Goal: Task Accomplishment & Management: Use online tool/utility

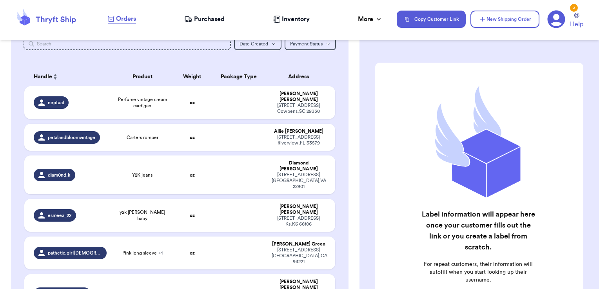
scroll to position [97, 0]
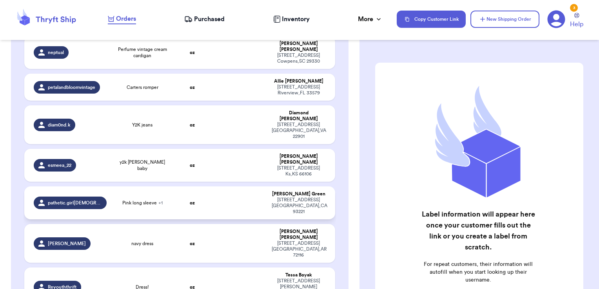
click at [260, 187] on td at bounding box center [239, 203] width 56 height 33
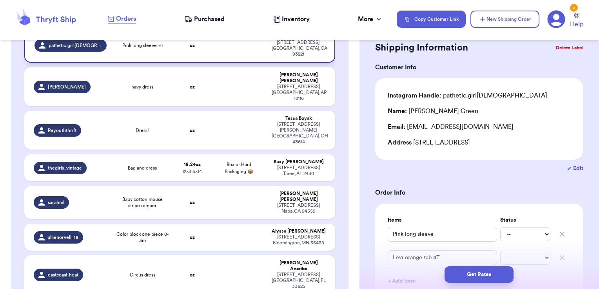
scroll to position [0, 0]
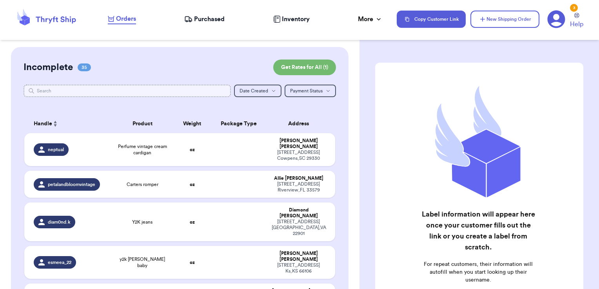
click at [137, 92] on input "text" at bounding box center [128, 91] width 208 height 13
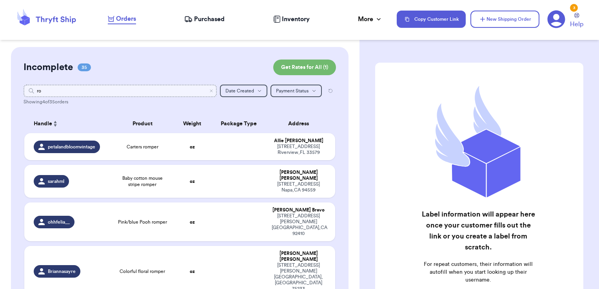
type input "r"
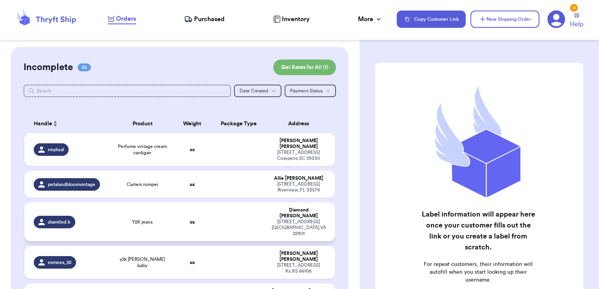
click at [233, 211] on td at bounding box center [239, 222] width 56 height 39
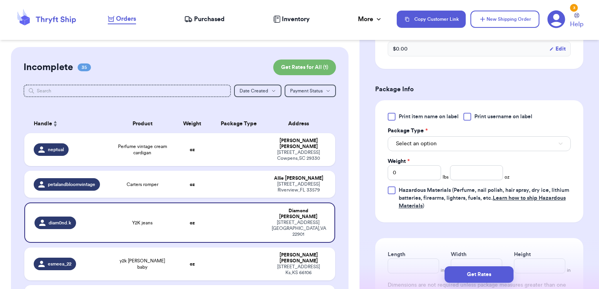
scroll to position [293, 0]
click at [468, 115] on div at bounding box center [468, 116] width 8 height 8
click at [0, 0] on input "Print username on label" at bounding box center [0, 0] width 0 height 0
click at [456, 141] on button "Select an option" at bounding box center [479, 143] width 183 height 15
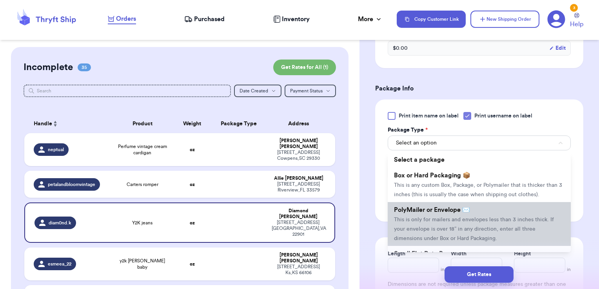
click at [439, 213] on span "PolyMailer or Envelope ✉️" at bounding box center [432, 210] width 76 height 6
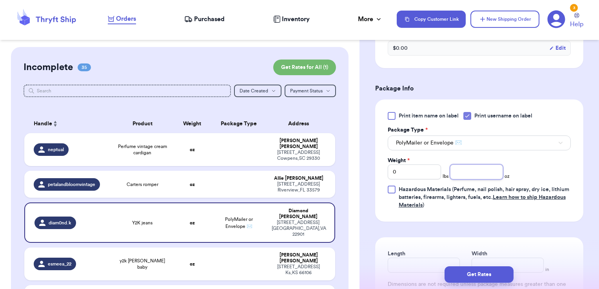
click at [458, 171] on input "number" at bounding box center [476, 172] width 53 height 15
type input "12.68"
click at [486, 274] on button "Get Rates" at bounding box center [479, 275] width 69 height 16
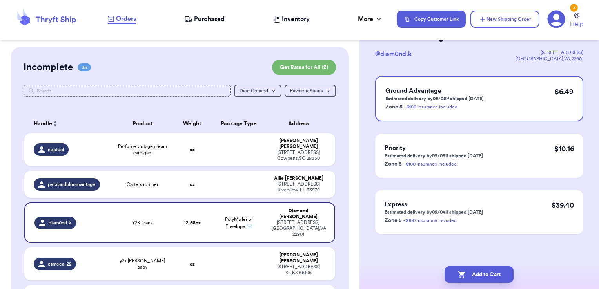
scroll to position [0, 0]
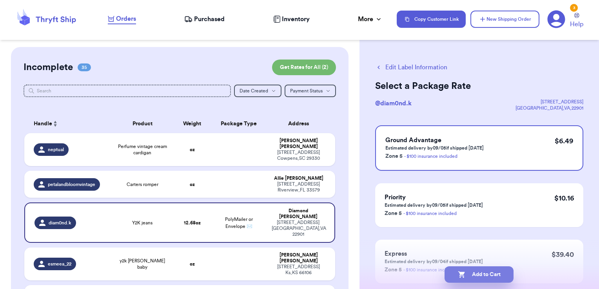
click at [483, 274] on button "Add to Cart" at bounding box center [479, 275] width 69 height 16
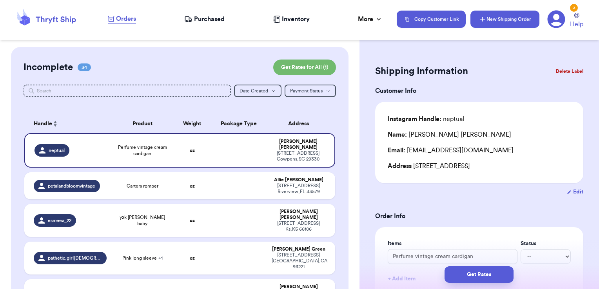
click at [513, 23] on button "New Shipping Order" at bounding box center [505, 19] width 69 height 17
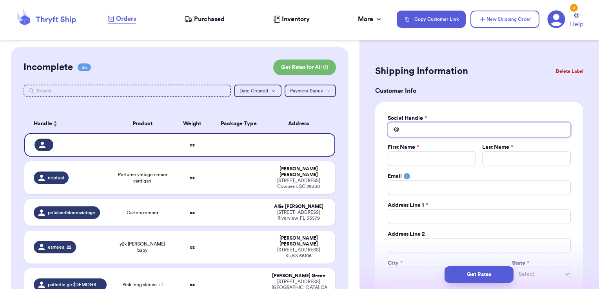
click at [445, 133] on input "Total Amount Paid" at bounding box center [479, 129] width 183 height 15
type input "a"
type input "am"
type input "ama"
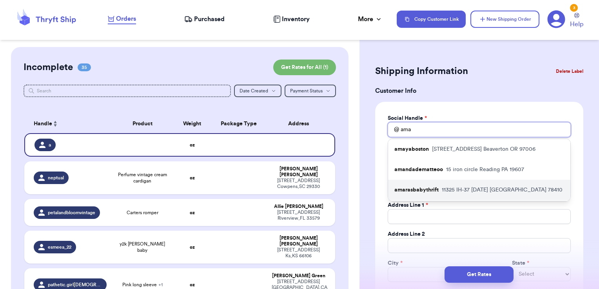
type input "ama"
click at [431, 189] on p "amarasbabythrift" at bounding box center [417, 190] width 44 height 8
type input "amarasbabythrift"
type input "[PERSON_NAME]"
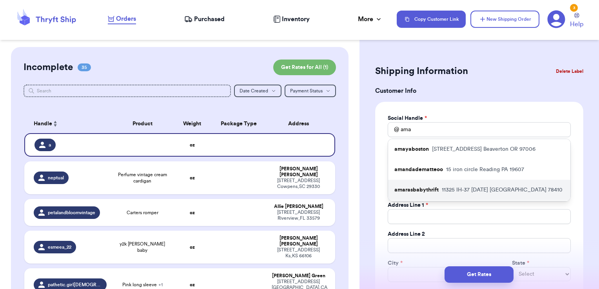
type input "[EMAIL_ADDRESS][DOMAIN_NAME]"
type input "11325 IH-37"
type input "Apartment 3003"
type input "[DATE]"
select select "[GEOGRAPHIC_DATA]"
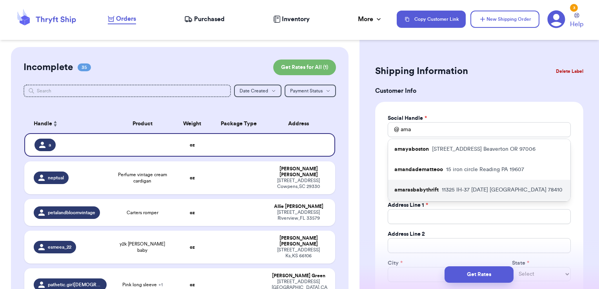
type input "78410"
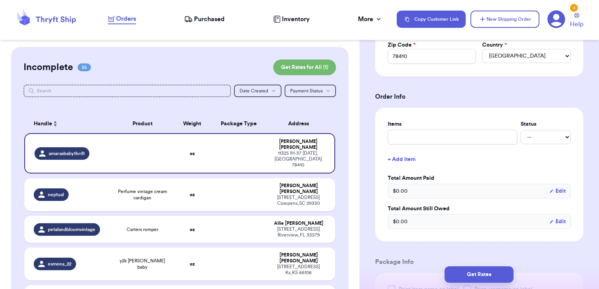
scroll to position [261, 0]
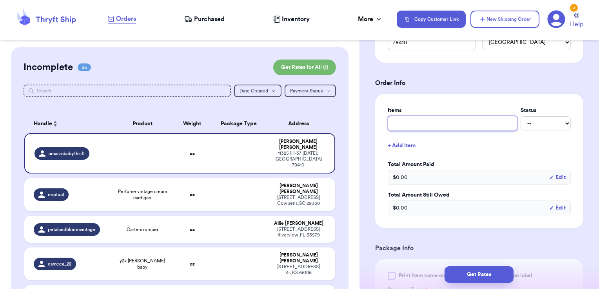
click at [459, 119] on input "text" at bounding box center [453, 123] width 130 height 15
type input "clothes- thank you!"
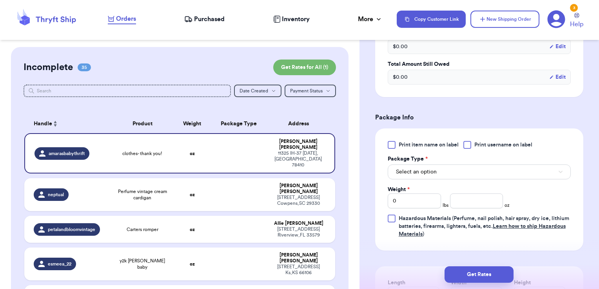
scroll to position [393, 0]
click at [491, 145] on span "Print username on label" at bounding box center [504, 144] width 58 height 8
click at [0, 0] on input "Print username on label" at bounding box center [0, 0] width 0 height 0
click at [474, 166] on button "Select an option" at bounding box center [479, 171] width 183 height 15
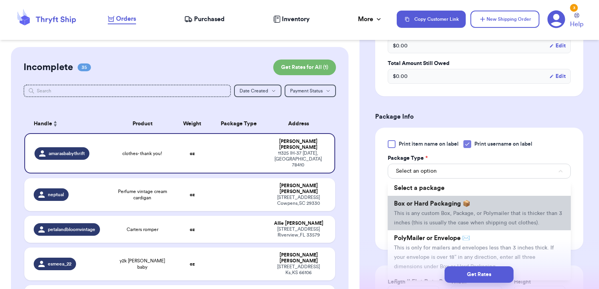
click at [451, 203] on span "Box or Hard Packaging 📦" at bounding box center [432, 204] width 76 height 6
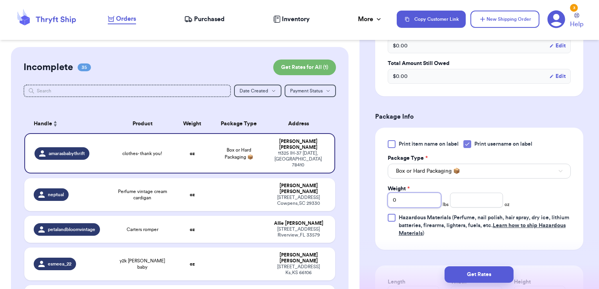
click at [421, 196] on input "0" at bounding box center [414, 200] width 53 height 15
drag, startPoint x: 418, startPoint y: 196, endPoint x: 366, endPoint y: 191, distance: 52.8
click at [366, 191] on div "Shipping Information Delete Label Customer Info Social Handle * @ amarasbabythr…" at bounding box center [480, 51] width 240 height 795
type input "1"
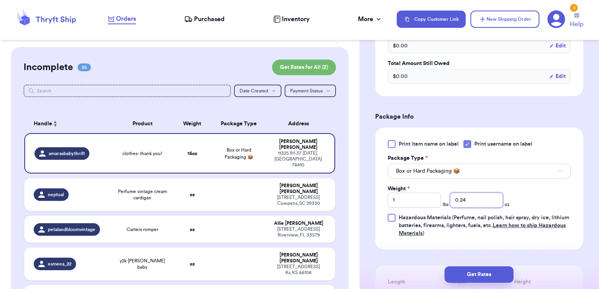
type input "0.24"
click at [407, 271] on div "Get Rates" at bounding box center [479, 275] width 227 height 16
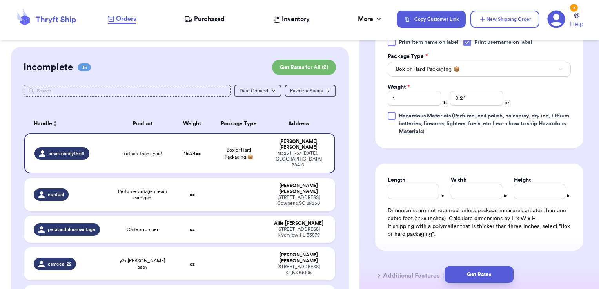
scroll to position [503, 0]
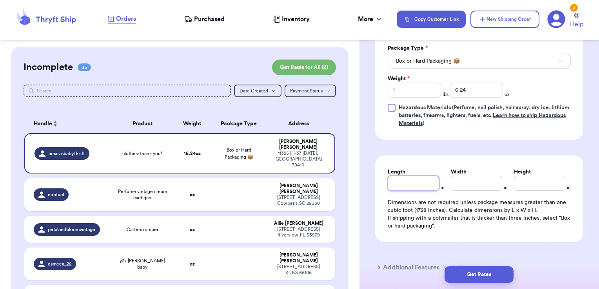
click at [407, 183] on input "Length" at bounding box center [413, 183] width 51 height 15
type input "9.5"
type input "7"
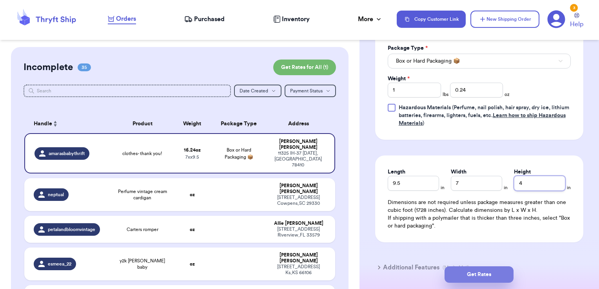
type input "4"
click at [470, 277] on button "Get Rates" at bounding box center [479, 275] width 69 height 16
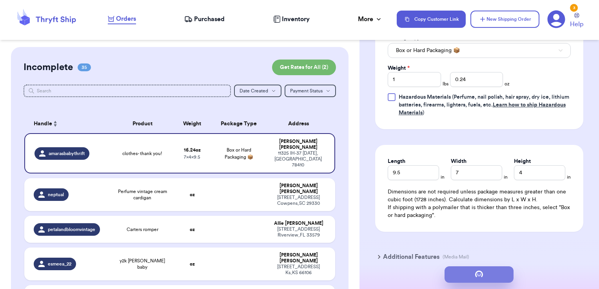
scroll to position [0, 0]
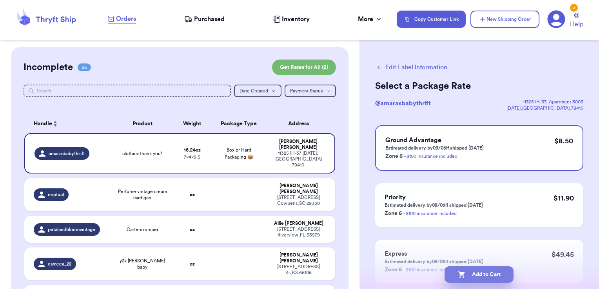
click at [512, 273] on button "Add to Cart" at bounding box center [479, 275] width 69 height 16
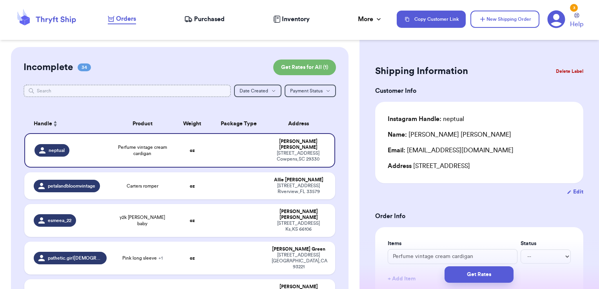
click at [151, 93] on input "text" at bounding box center [128, 91] width 208 height 13
type input "a"
type input "all"
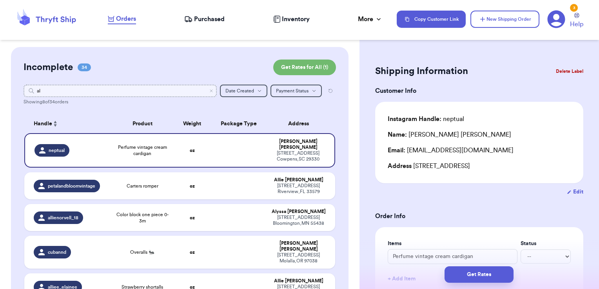
type input "a"
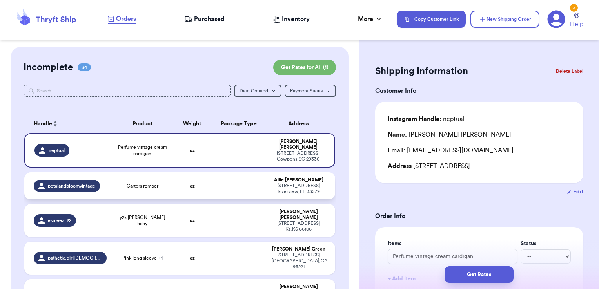
click at [240, 182] on td at bounding box center [239, 186] width 56 height 27
type input "Carters romper"
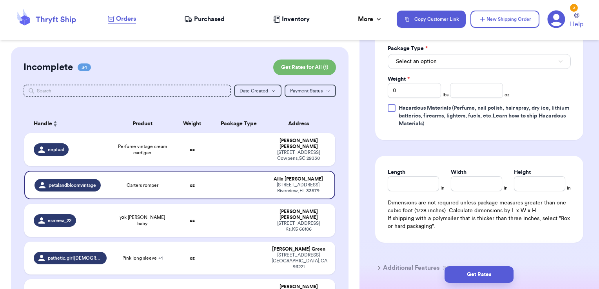
scroll to position [350, 0]
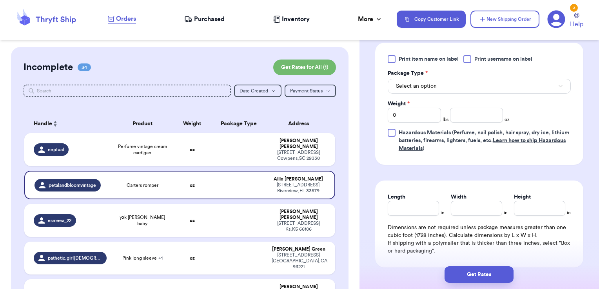
click at [474, 60] on label "Print username on label" at bounding box center [498, 59] width 69 height 8
click at [0, 0] on input "Print username on label" at bounding box center [0, 0] width 0 height 0
click at [454, 89] on button "Select an option" at bounding box center [479, 86] width 183 height 15
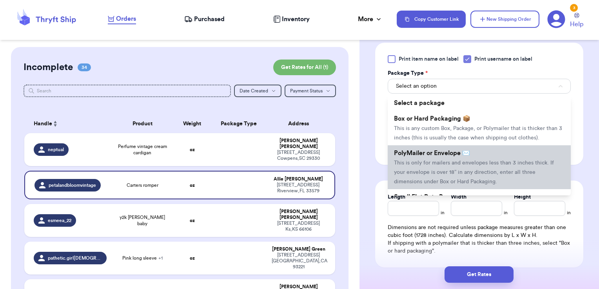
click at [439, 157] on span "PolyMailer or Envelope ✉️" at bounding box center [432, 153] width 76 height 6
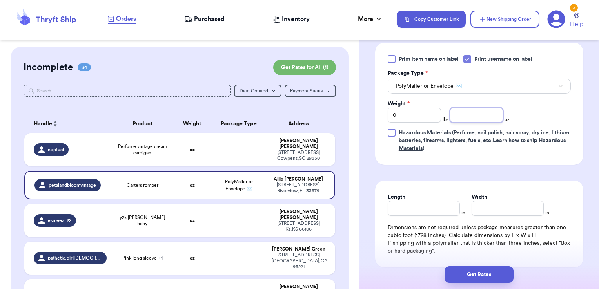
click at [460, 115] on input "number" at bounding box center [476, 115] width 53 height 15
type input "4.37"
click at [483, 275] on button "Get Rates" at bounding box center [479, 275] width 69 height 16
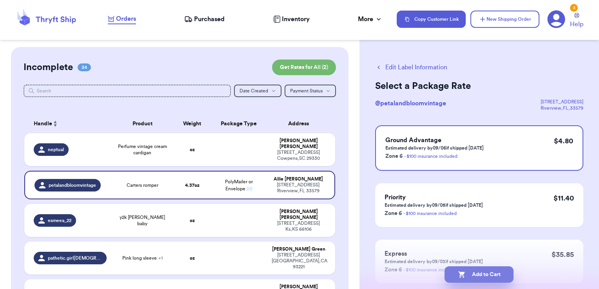
click at [498, 277] on button "Add to Cart" at bounding box center [479, 275] width 69 height 16
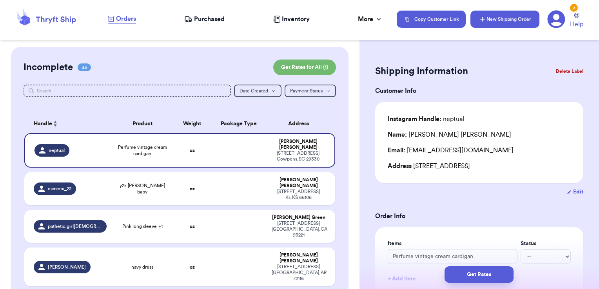
click at [522, 24] on button "New Shipping Order" at bounding box center [505, 19] width 69 height 17
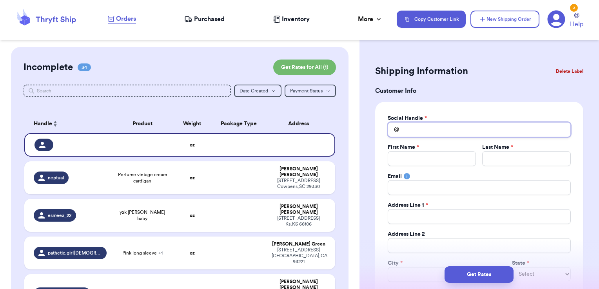
click at [422, 133] on input "Total Amount Paid" at bounding box center [479, 129] width 183 height 15
type input "k"
type input "ki"
type input "[PERSON_NAME]"
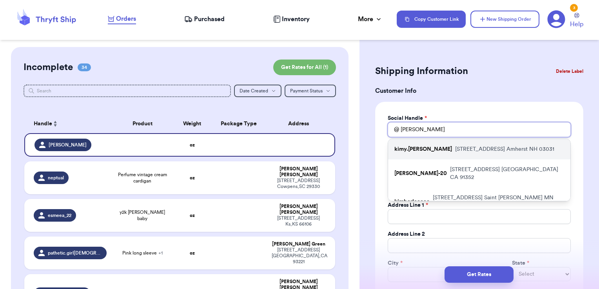
type input "[PERSON_NAME]"
click at [455, 148] on p "[STREET_ADDRESS]" at bounding box center [504, 150] width 99 height 8
type input "kimy.[PERSON_NAME]"
type input "[PERSON_NAME]"
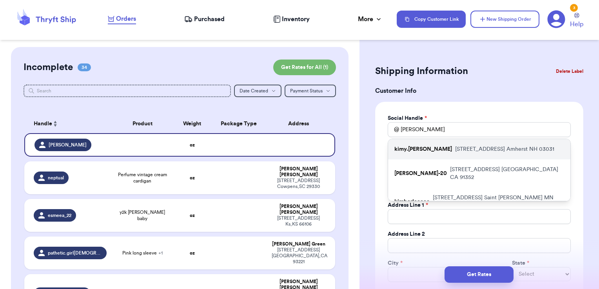
type input "[PERSON_NAME][EMAIL_ADDRESS][PERSON_NAME][DOMAIN_NAME]"
type input "[STREET_ADDRESS]"
type input "Amherst"
select select "NH"
type input "03031"
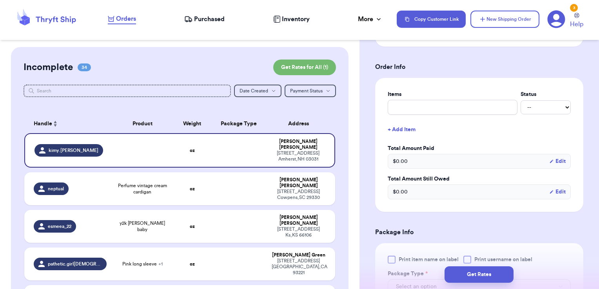
scroll to position [278, 0]
click at [455, 111] on input "text" at bounding box center [453, 107] width 130 height 15
type input "misc - thank you!"
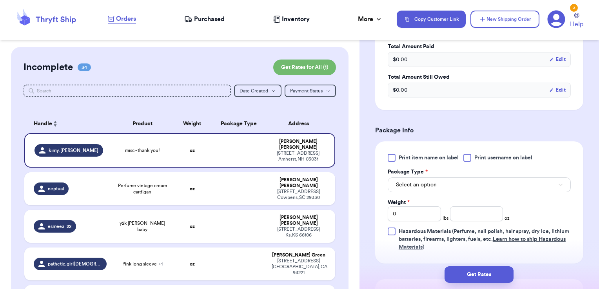
scroll to position [385, 0]
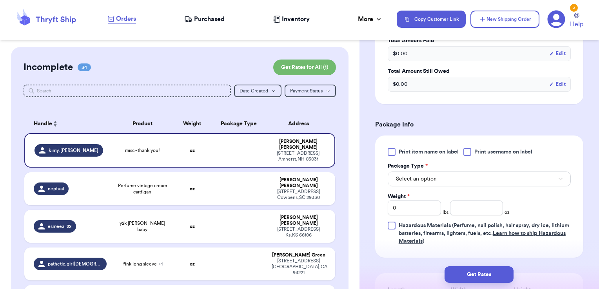
click at [472, 146] on div "Print item name on label Print username on label Package Type * Select an optio…" at bounding box center [479, 197] width 208 height 122
click at [472, 148] on label "Print username on label" at bounding box center [498, 152] width 69 height 8
click at [0, 0] on input "Print username on label" at bounding box center [0, 0] width 0 height 0
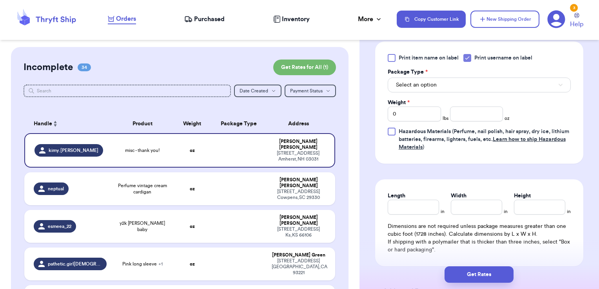
scroll to position [480, 0]
click at [443, 82] on button "Select an option" at bounding box center [479, 84] width 183 height 15
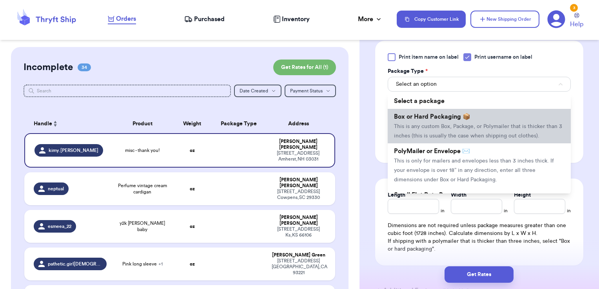
click at [435, 114] on span "Box or Hard Packaging 📦" at bounding box center [432, 117] width 76 height 6
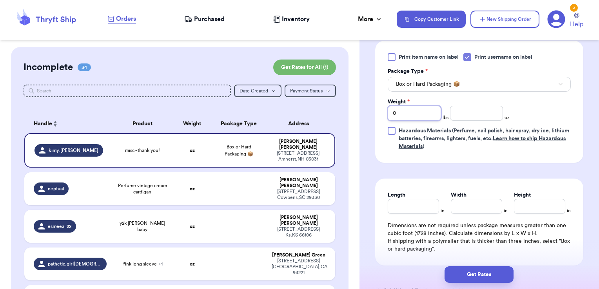
drag, startPoint x: 399, startPoint y: 113, endPoint x: 344, endPoint y: 102, distance: 56.2
click at [344, 102] on div "Customer Link New Order Incomplete 34 Get Rates for All ( 1 ) Get Rates for All…" at bounding box center [299, 144] width 599 height 289
type input "5"
type input "0.57"
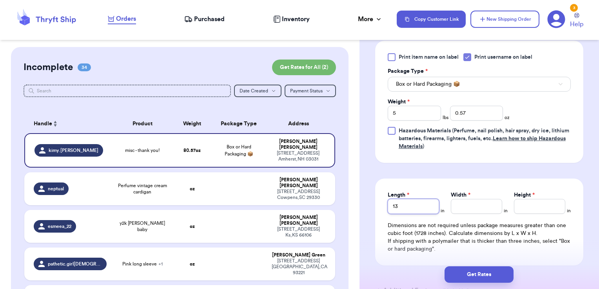
type input "13"
type input "12"
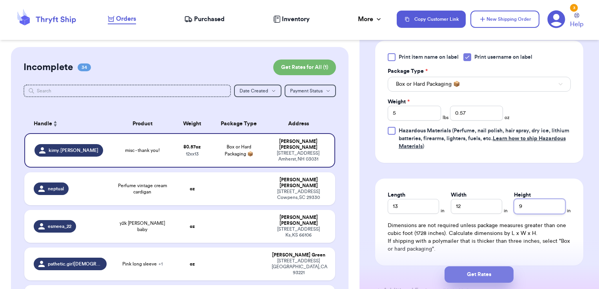
type input "9"
click at [478, 274] on button "Get Rates" at bounding box center [479, 275] width 69 height 16
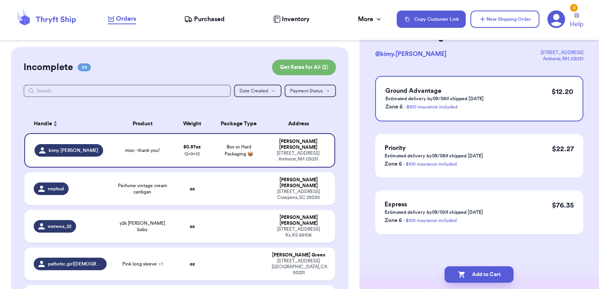
scroll to position [0, 0]
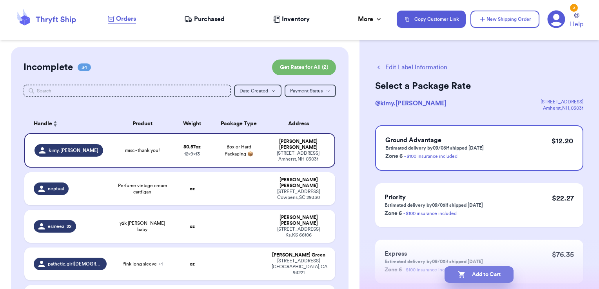
click at [498, 270] on button "Add to Cart" at bounding box center [479, 275] width 69 height 16
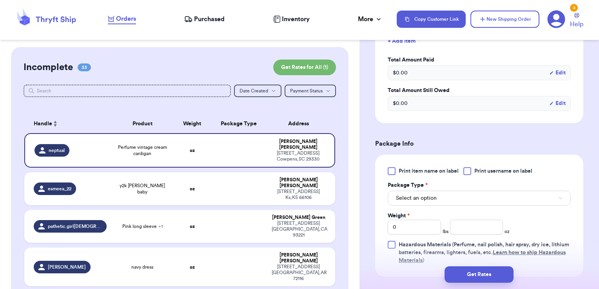
scroll to position [262, 0]
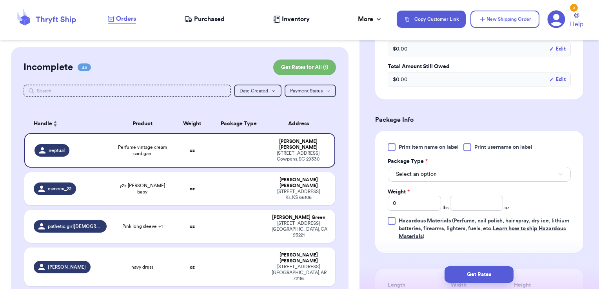
click at [511, 152] on div "Print item name on label Print username on label Package Type * Select an optio…" at bounding box center [479, 192] width 183 height 97
click at [477, 147] on span "Print username on label" at bounding box center [504, 148] width 58 height 8
click at [0, 0] on input "Print username on label" at bounding box center [0, 0] width 0 height 0
click at [458, 173] on button "Select an option" at bounding box center [479, 174] width 183 height 15
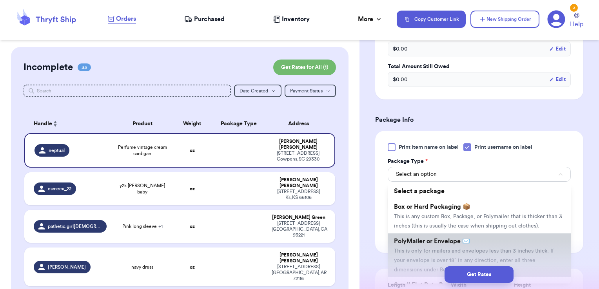
click at [433, 246] on li "PolyMailer or Envelope ✉️ This is only for mailers and envelopes less than 3 in…" at bounding box center [479, 256] width 183 height 44
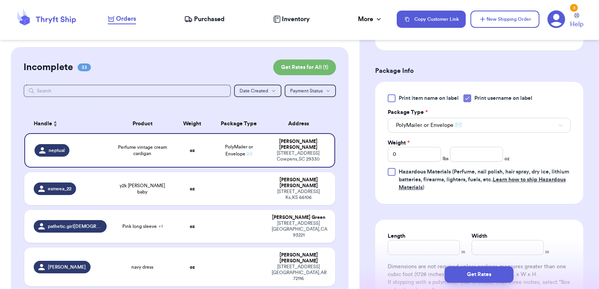
scroll to position [329, 0]
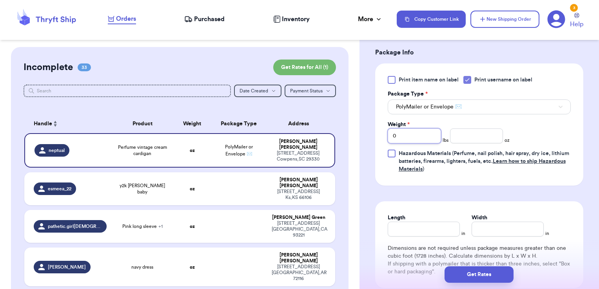
drag, startPoint x: 421, startPoint y: 137, endPoint x: 372, endPoint y: 143, distance: 49.4
click at [372, 143] on div "Shipping Information Delete Label Customer Info Instagram Handle: neptual Name:…" at bounding box center [480, 51] width 240 height 667
type input "1"
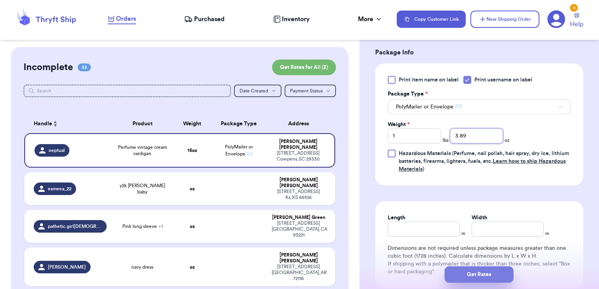
type input "3.89"
click at [468, 277] on button "Get Rates" at bounding box center [479, 275] width 69 height 16
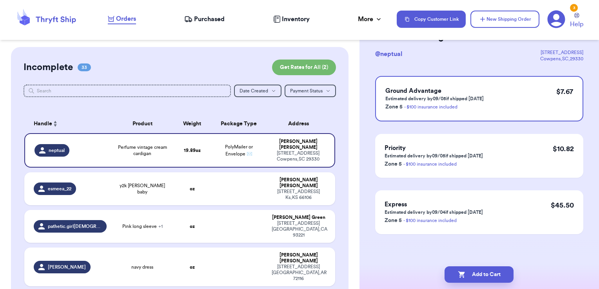
scroll to position [0, 0]
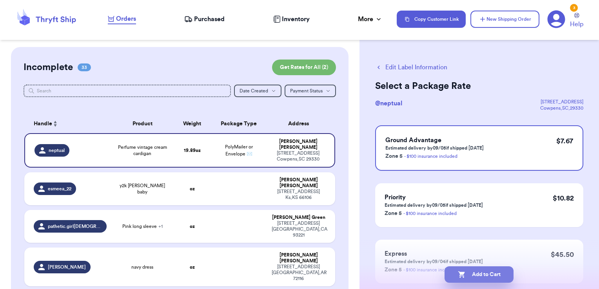
click at [499, 271] on button "Add to Cart" at bounding box center [479, 275] width 69 height 16
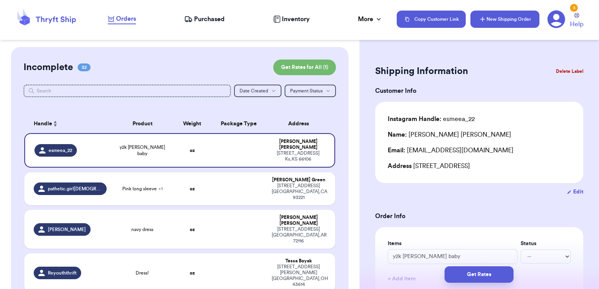
click at [508, 27] on button "New Shipping Order" at bounding box center [505, 19] width 69 height 17
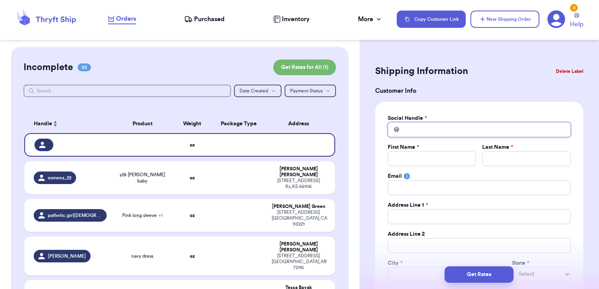
click at [435, 128] on input "Total Amount Paid" at bounding box center [479, 129] width 183 height 15
type input "t"
type input "tr"
type input "tro"
type input "trou"
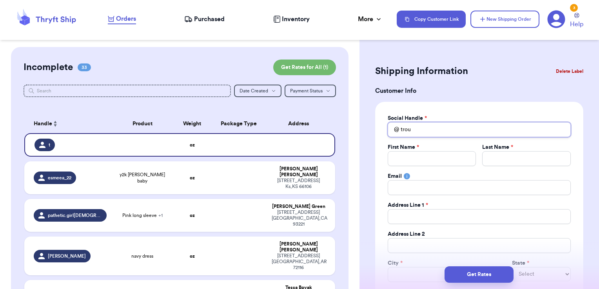
type input "trout"
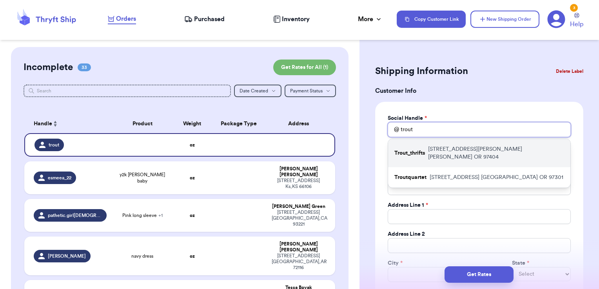
type input "trout"
click at [435, 148] on p "[STREET_ADDRESS][PERSON_NAME][PERSON_NAME]" at bounding box center [496, 154] width 136 height 16
type input "Trout_thrifts"
type input "[PERSON_NAME]"
type input "Trout"
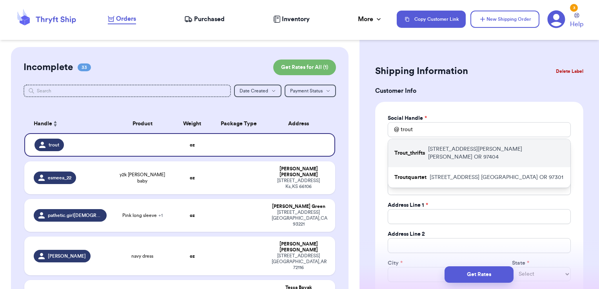
type input "[EMAIL_ADDRESS][DOMAIN_NAME]"
type input "[STREET_ADDRESS][PERSON_NAME]"
type input "[PERSON_NAME]"
select select "OR"
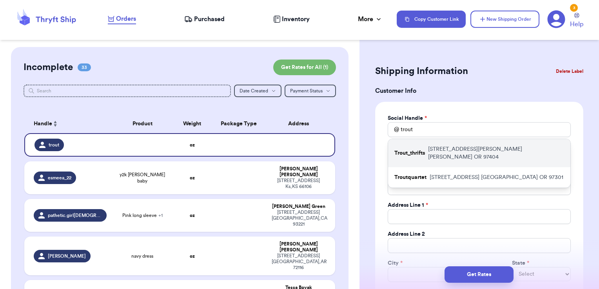
type input "97404"
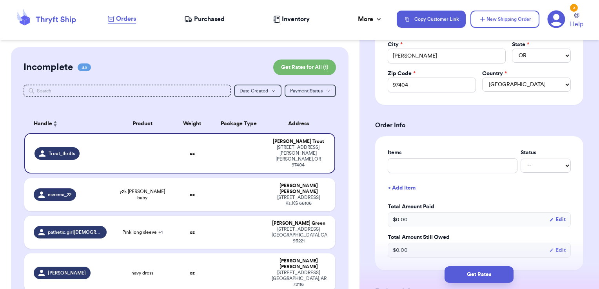
scroll to position [221, 0]
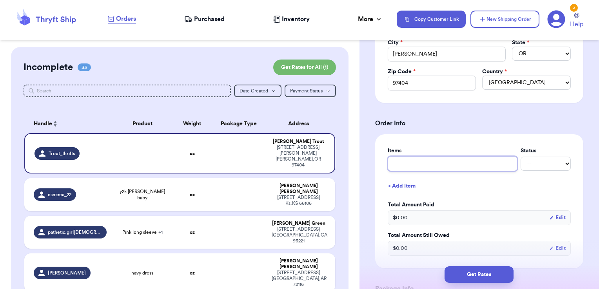
click at [468, 160] on input "text" at bounding box center [453, 164] width 130 height 15
type input "misc - thank you!"
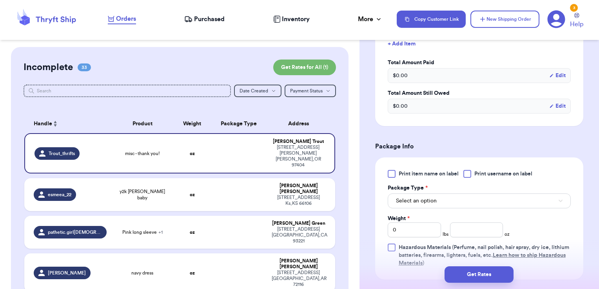
scroll to position [364, 0]
click at [495, 171] on span "Print username on label" at bounding box center [504, 173] width 58 height 8
click at [0, 0] on input "Print username on label" at bounding box center [0, 0] width 0 height 0
click at [456, 202] on button "Select an option" at bounding box center [479, 200] width 183 height 15
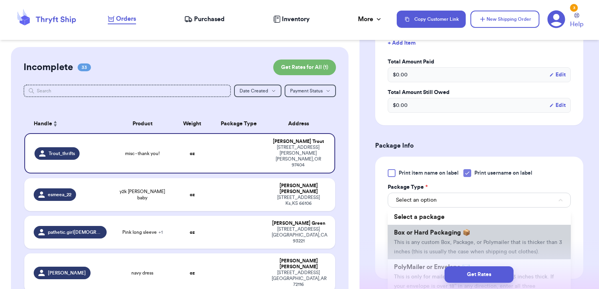
click at [438, 236] on li "Box or Hard Packaging 📦 This is any custom Box, Package, or Polymailer that is …" at bounding box center [479, 242] width 183 height 35
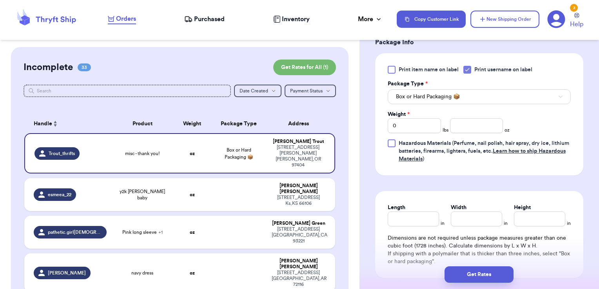
scroll to position [470, 0]
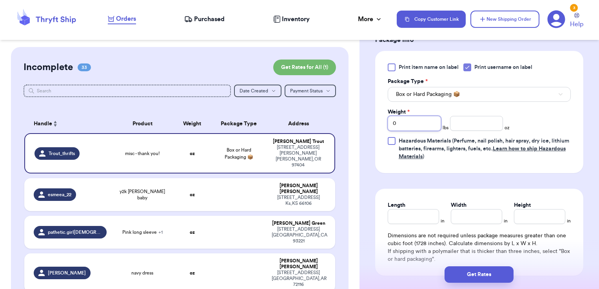
drag, startPoint x: 402, startPoint y: 121, endPoint x: 366, endPoint y: 124, distance: 36.6
type input "3"
type input "4.58"
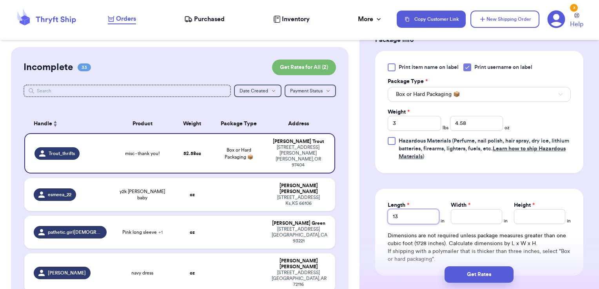
type input "13"
type input "11"
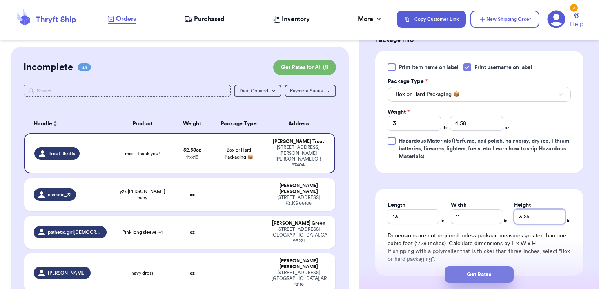
type input "3.25"
click at [474, 273] on button "Get Rates" at bounding box center [479, 275] width 69 height 16
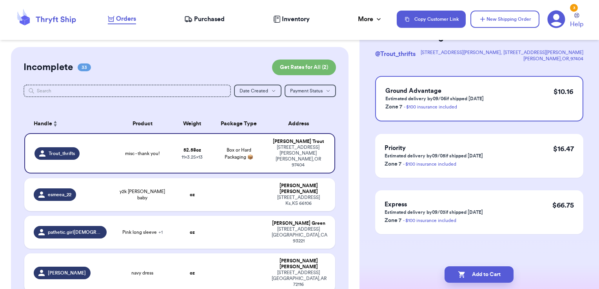
scroll to position [0, 0]
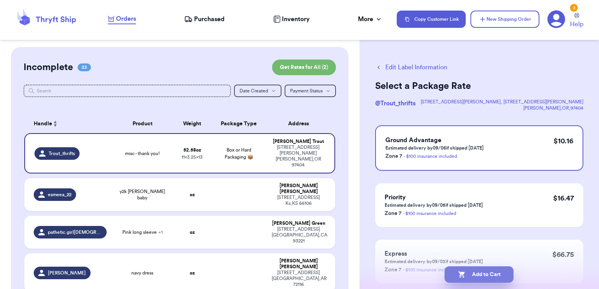
click at [488, 276] on button "Add to Cart" at bounding box center [479, 275] width 69 height 16
